Goal: Transaction & Acquisition: Download file/media

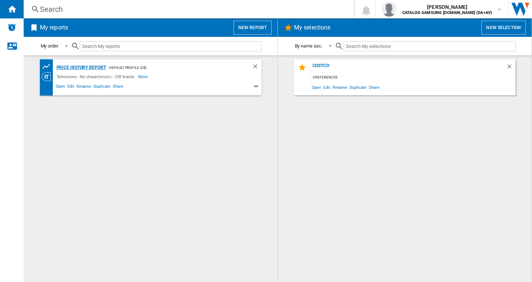
click at [93, 66] on div "Price History Report" at bounding box center [80, 67] width 51 height 9
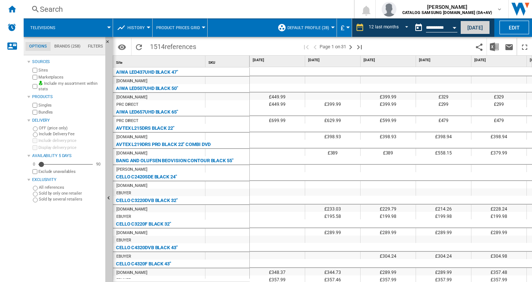
click at [477, 21] on button "[DATE]" at bounding box center [475, 28] width 30 height 14
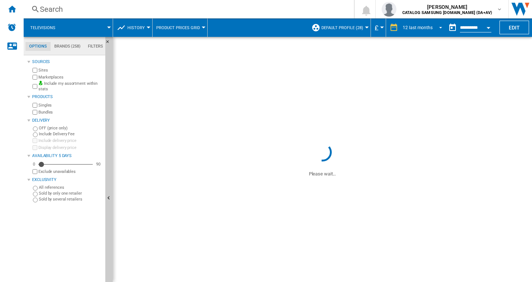
click at [426, 26] on div "12 last months" at bounding box center [417, 27] width 30 height 5
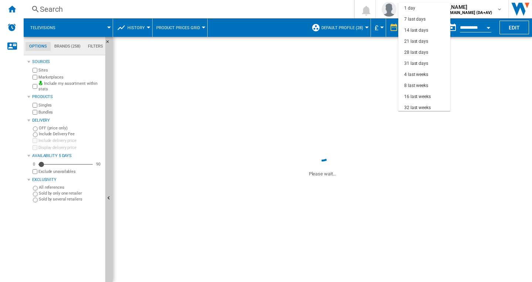
scroll to position [47, 0]
click at [471, 27] on md-backdrop at bounding box center [266, 141] width 532 height 282
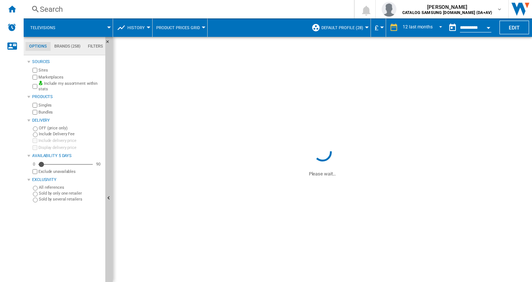
click at [483, 25] on button "Open calendar" at bounding box center [488, 26] width 13 height 13
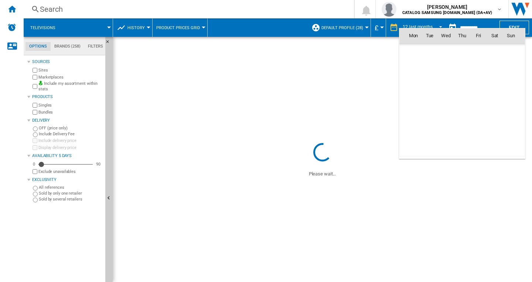
scroll to position [3523, 0]
drag, startPoint x: 424, startPoint y: 52, endPoint x: 429, endPoint y: 50, distance: 5.6
click at [429, 50] on md-icon "September 2025" at bounding box center [427, 51] width 9 height 9
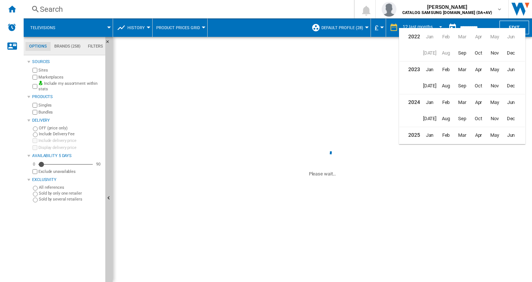
scroll to position [18, 0]
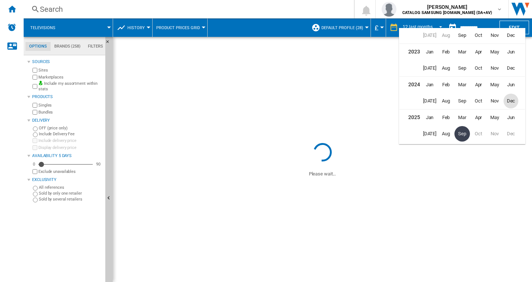
click at [515, 99] on span "Dec" at bounding box center [510, 101] width 15 height 15
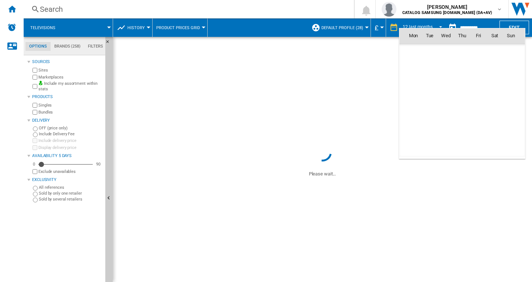
scroll to position [2642, 0]
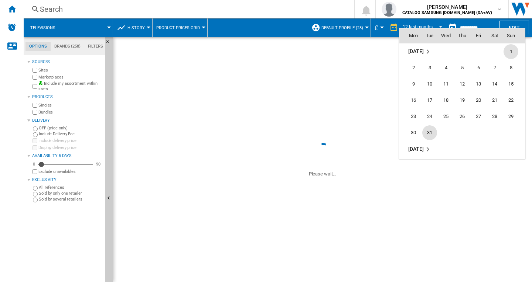
click at [429, 132] on span "31" at bounding box center [429, 133] width 15 height 15
type input "**********"
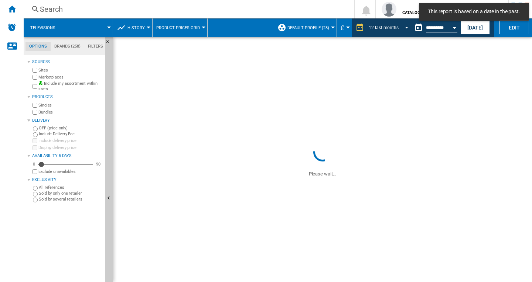
click at [388, 24] on md-select-value "12 last months" at bounding box center [389, 27] width 43 height 11
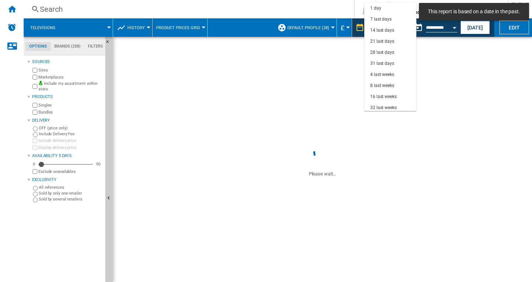
scroll to position [47, 0]
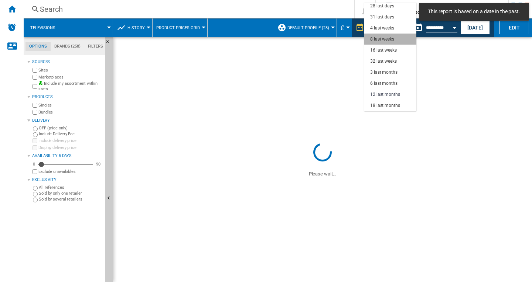
click at [396, 38] on md-option "8 last weeks" at bounding box center [390, 39] width 52 height 11
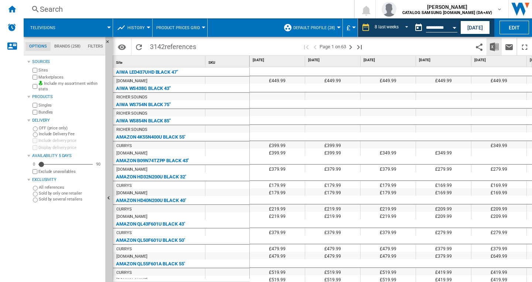
click at [497, 48] on img "Download in Excel" at bounding box center [494, 46] width 9 height 9
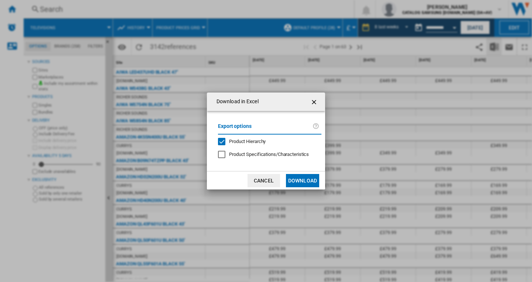
click at [497, 48] on div "Download in Excel Export options Product Hierarchy Product Specifications/Chara…" at bounding box center [266, 141] width 532 height 282
click at [352, 143] on div "Download in Excel Export options Product Hierarchy Product Specifications/Chara…" at bounding box center [266, 141] width 532 height 282
click at [288, 177] on button "Download" at bounding box center [302, 180] width 33 height 13
